Goal: Task Accomplishment & Management: Use online tool/utility

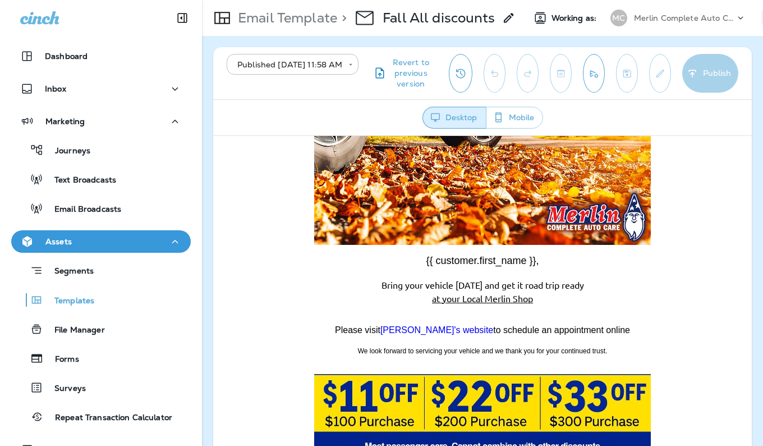
scroll to position [232, 0]
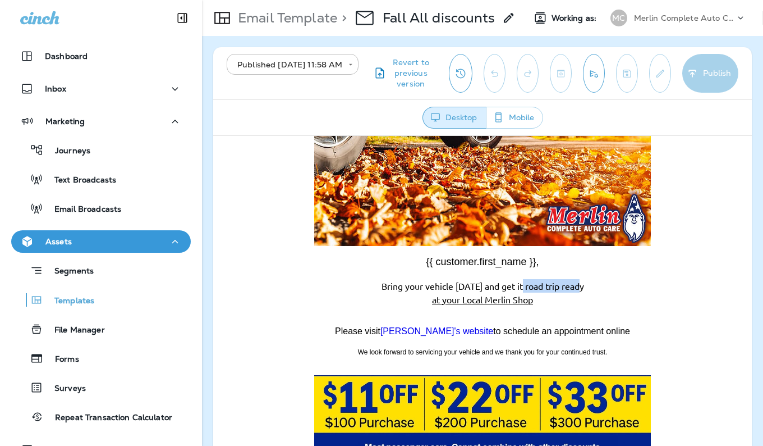
drag, startPoint x: 577, startPoint y: 286, endPoint x: 520, endPoint y: 286, distance: 57.8
click at [520, 286] on span "Bring your vehicle today and get it road trip ready" at bounding box center [483, 284] width 203 height 11
drag, startPoint x: 520, startPoint y: 286, endPoint x: 534, endPoint y: 287, distance: 14.1
click at [534, 287] on span "Bring your vehicle today and get it road trip ready" at bounding box center [483, 284] width 203 height 11
click at [541, 286] on span "Bring your vehicle today and get it road trip ready" at bounding box center [483, 284] width 203 height 11
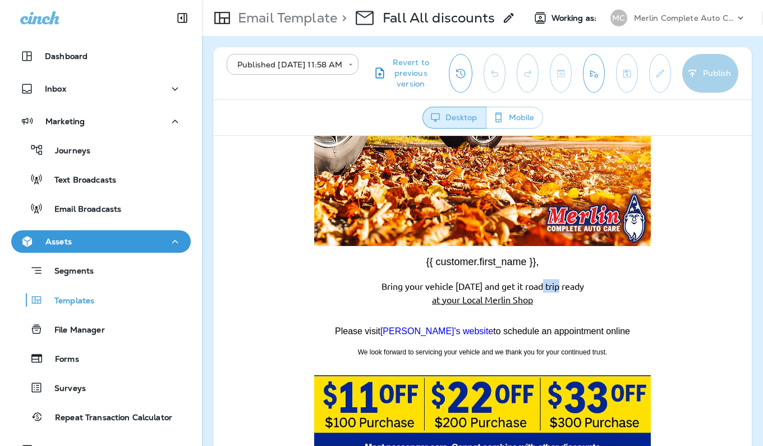
click at [541, 286] on span "Bring your vehicle today and get it road trip ready" at bounding box center [483, 284] width 203 height 11
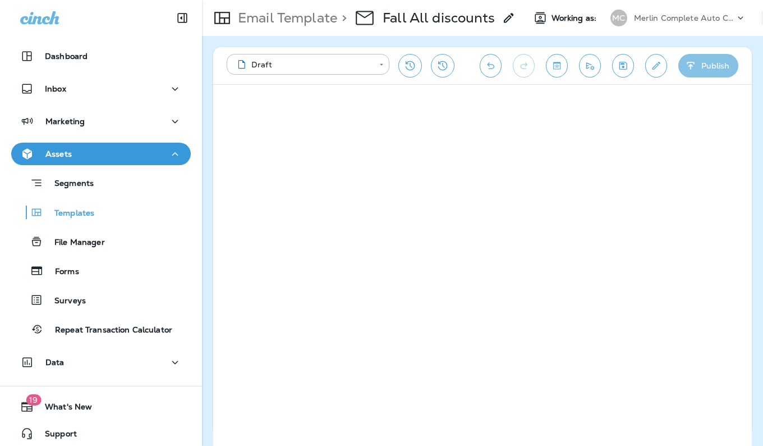
click at [707, 63] on button "Publish" at bounding box center [708, 66] width 60 height 24
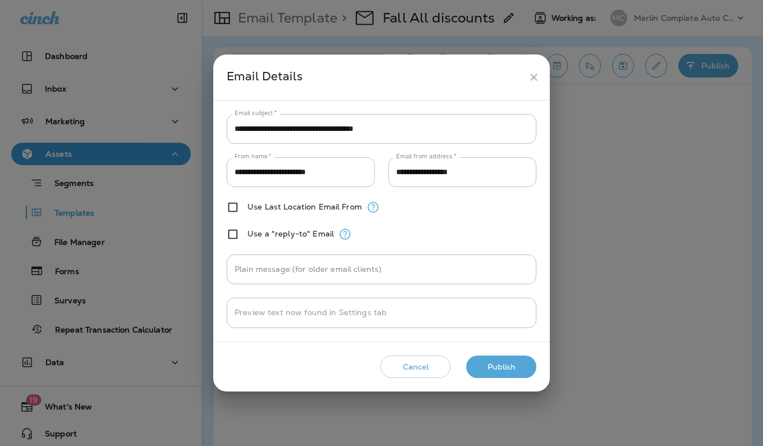
click at [492, 363] on button "Publish" at bounding box center [501, 366] width 70 height 23
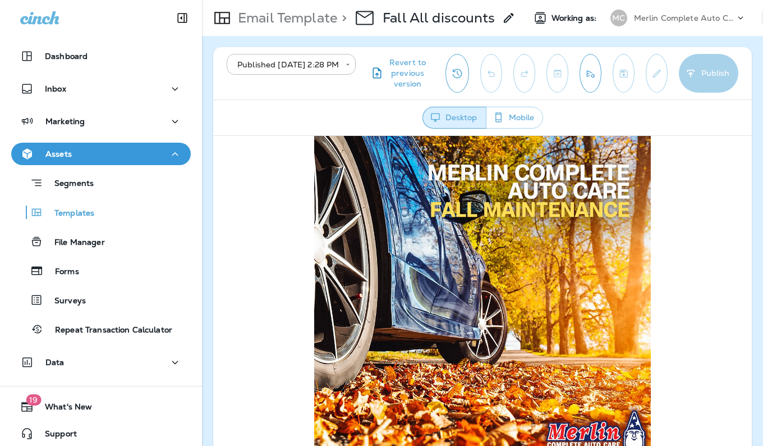
scroll to position [15, 0]
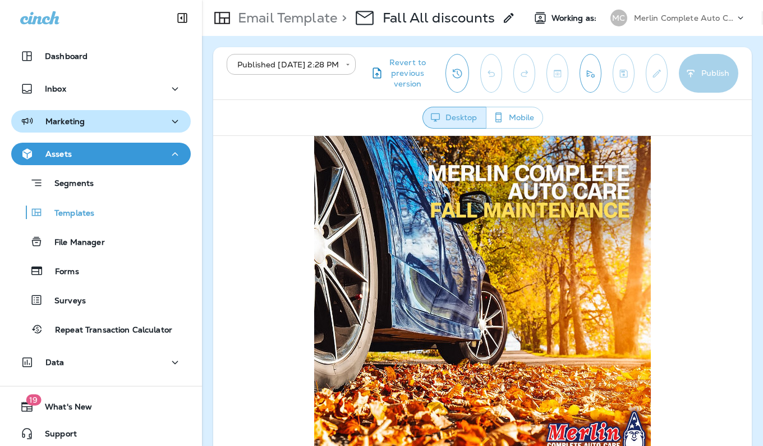
click at [159, 125] on div "Marketing" at bounding box center [101, 121] width 162 height 14
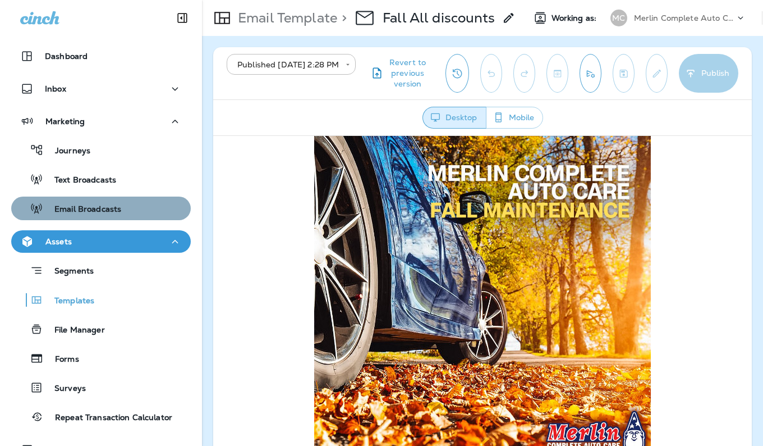
click at [117, 214] on p "Email Broadcasts" at bounding box center [82, 209] width 78 height 11
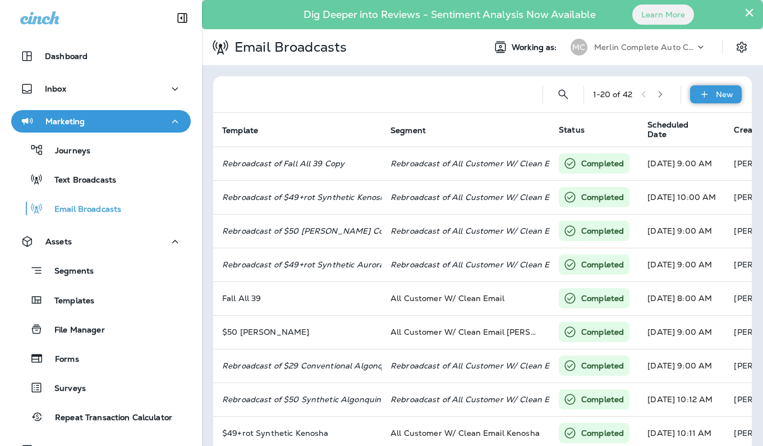
click at [716, 90] on p "New" at bounding box center [724, 94] width 17 height 9
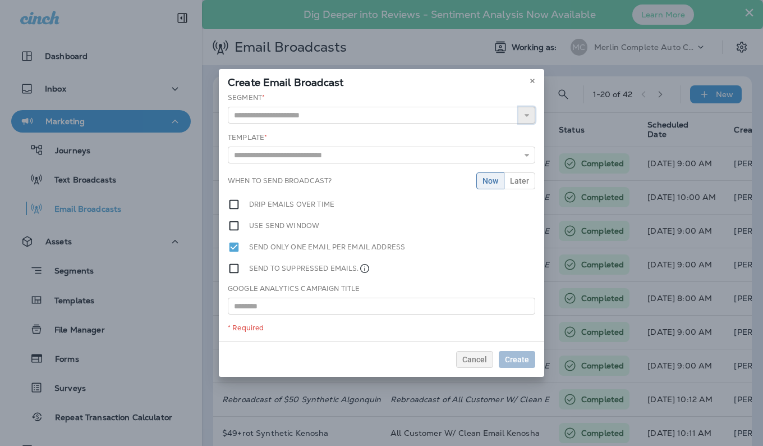
click at [531, 114] on button "button" at bounding box center [526, 115] width 17 height 17
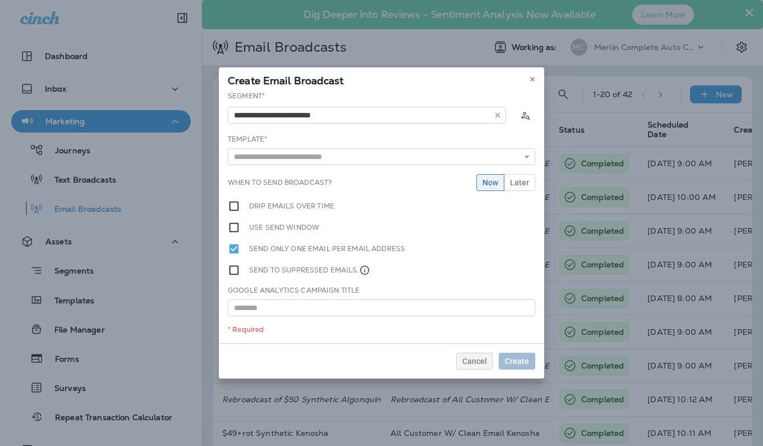
type input "**********"
click at [351, 159] on div "**********" at bounding box center [381, 217] width 325 height 252
click at [525, 160] on icon "button" at bounding box center [527, 157] width 8 height 8
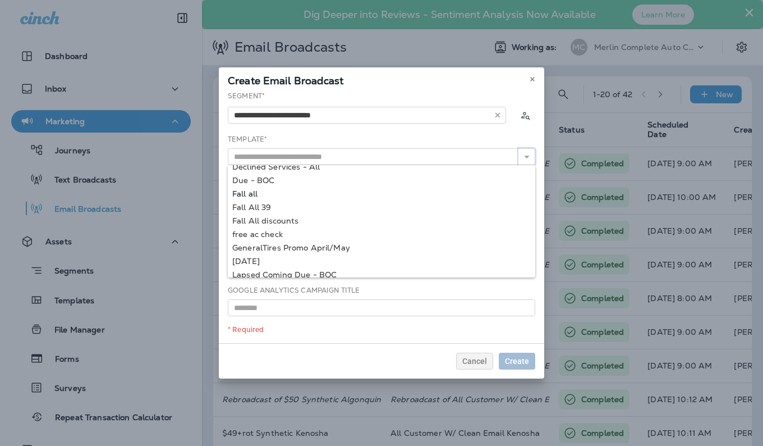
scroll to position [252, 0]
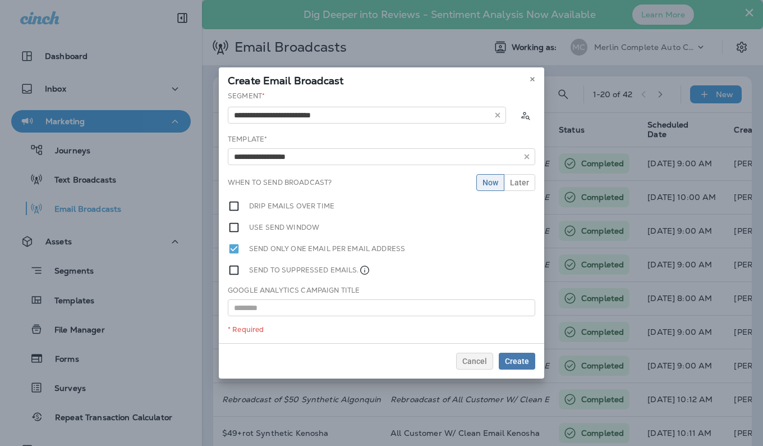
type input "**********"
click at [278, 207] on div "**********" at bounding box center [381, 217] width 325 height 252
click at [520, 185] on span "Later" at bounding box center [519, 182] width 19 height 8
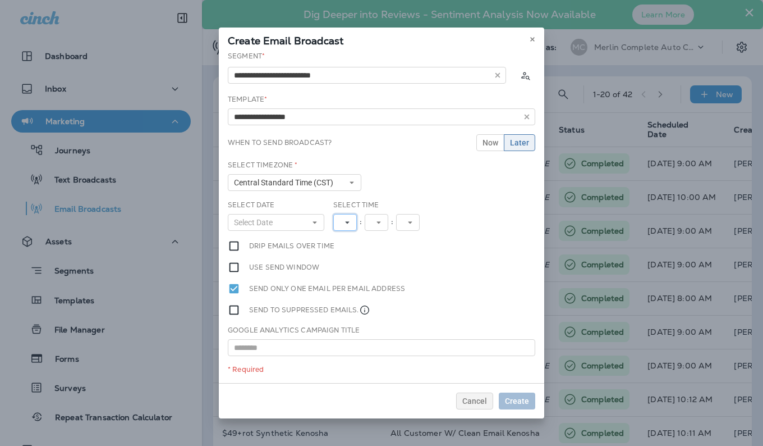
click at [347, 225] on icon at bounding box center [347, 222] width 7 height 7
click at [339, 278] on link "4" at bounding box center [345, 280] width 24 height 13
click at [516, 401] on span "Create" at bounding box center [517, 401] width 24 height 8
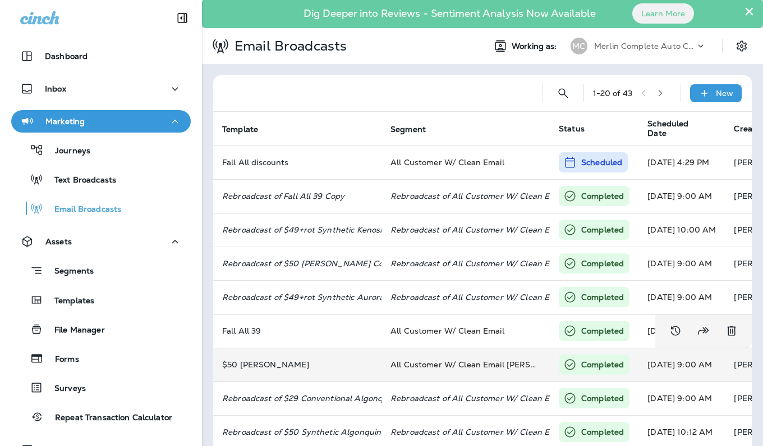
scroll to position [0, 0]
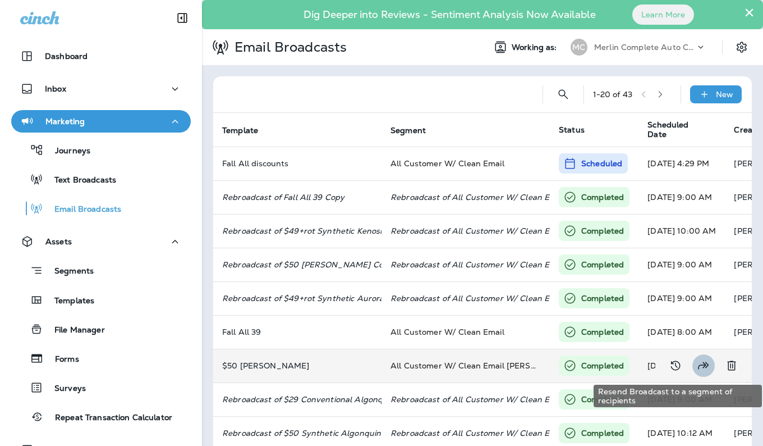
click at [699, 366] on icon "Resend Broadcast to a segment of recipients" at bounding box center [704, 364] width 11 height 7
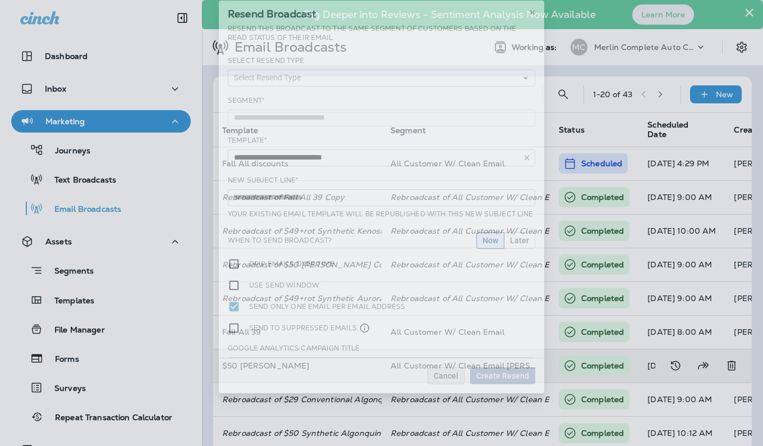
type input "**********"
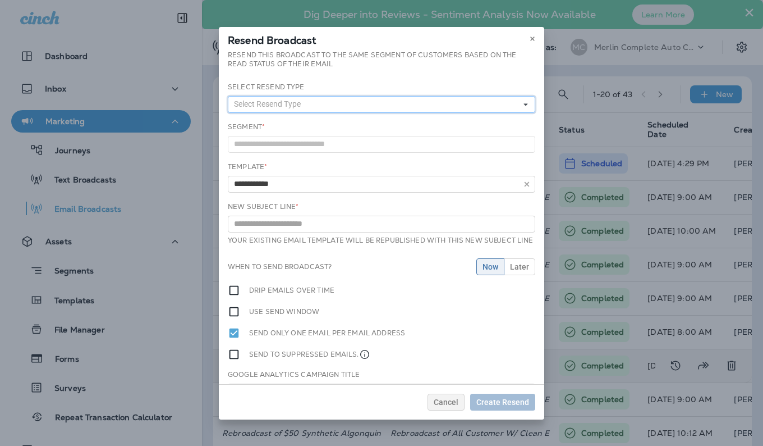
click at [522, 105] on icon at bounding box center [525, 104] width 7 height 7
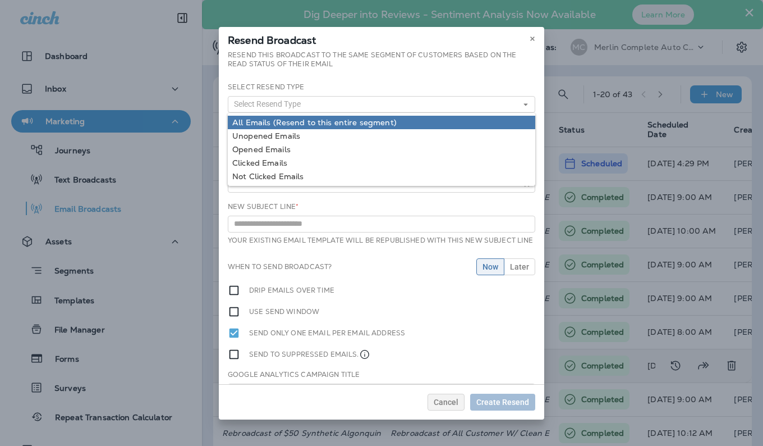
click at [467, 120] on link "All Emails (Resend to this entire segment)" at bounding box center [382, 122] width 308 height 13
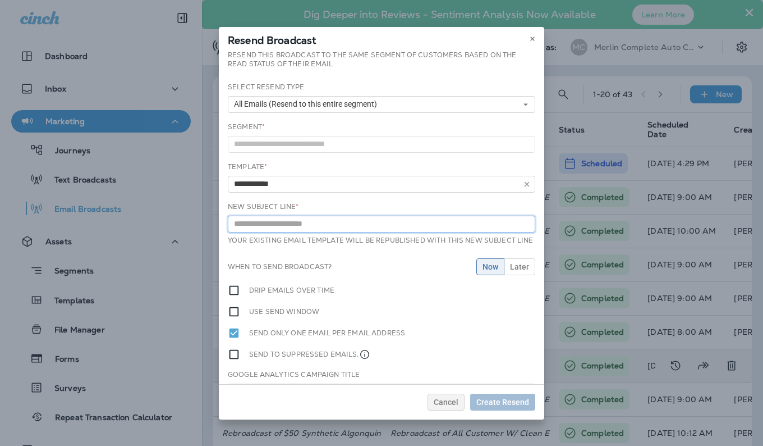
click at [497, 227] on input "text" at bounding box center [382, 223] width 308 height 17
type input "**********"
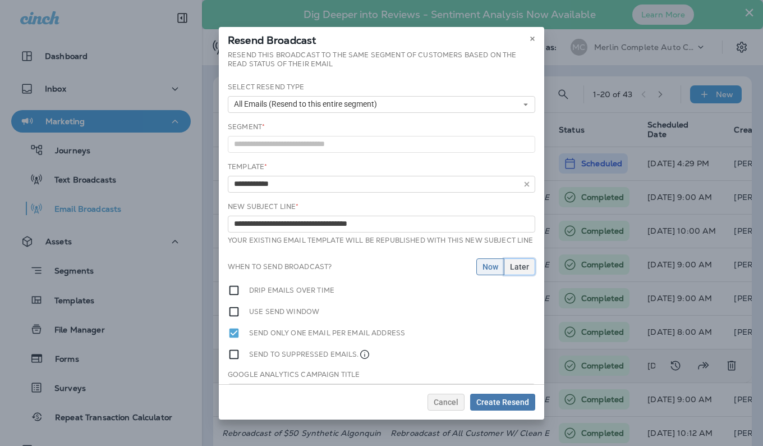
click at [509, 275] on button "Later" at bounding box center [519, 266] width 31 height 17
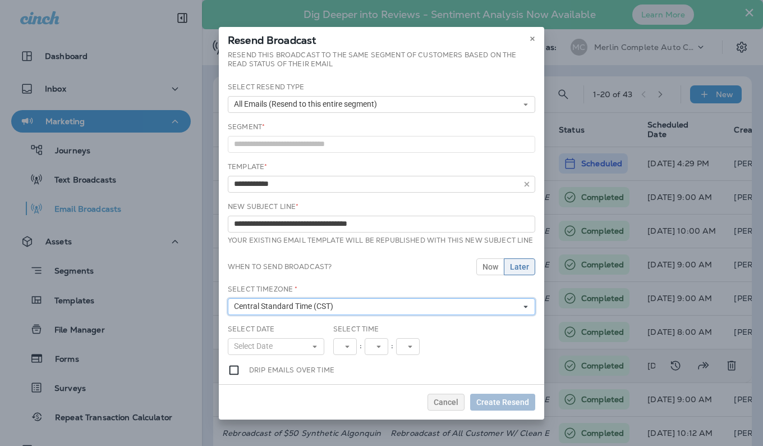
click at [522, 310] on icon at bounding box center [525, 306] width 7 height 7
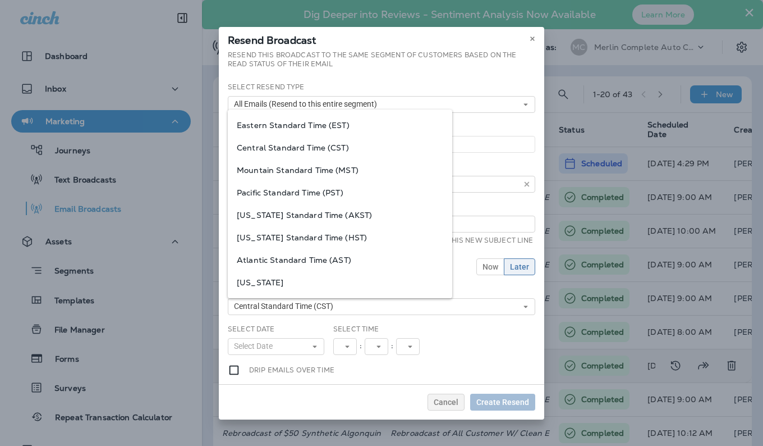
click at [492, 336] on div "Select Date Select Date « ‹ [DATE] › » Mon Tue Wed Thu Fri Sat Sun 1 2 3 4 5 6 …" at bounding box center [381, 344] width 316 height 40
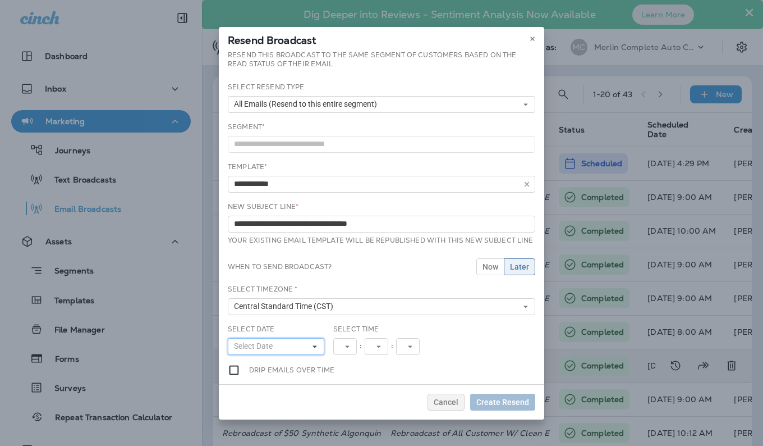
click at [311, 350] on icon at bounding box center [314, 346] width 7 height 7
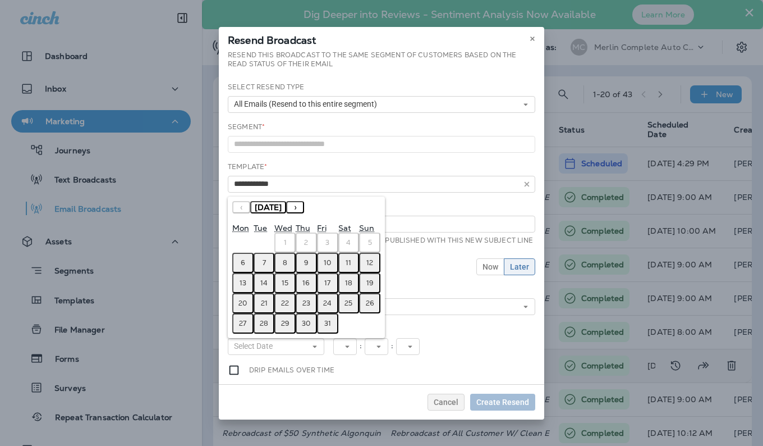
click at [326, 267] on abbr "10" at bounding box center [327, 262] width 7 height 9
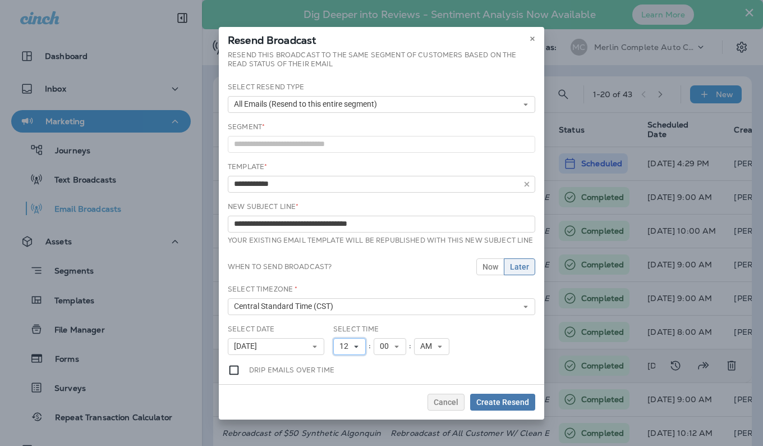
click at [356, 350] on icon at bounding box center [356, 346] width 7 height 7
click at [352, 291] on link "8" at bounding box center [349, 284] width 33 height 13
click at [490, 403] on span "Create Resend" at bounding box center [502, 402] width 53 height 8
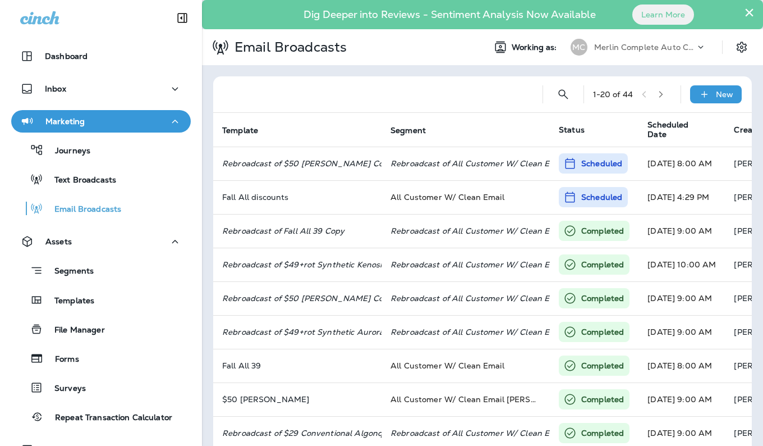
click at [534, 72] on div "1 - 20 of 44 New Template Segment Status Scheduled Date Created By Est. Sends S…" at bounding box center [482, 448] width 561 height 767
